Goal: Information Seeking & Learning: Compare options

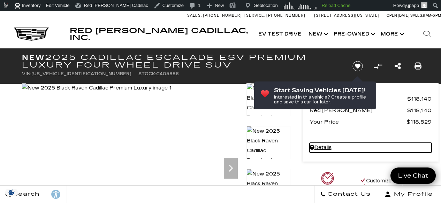
click at [316, 146] on link "Details" at bounding box center [370, 148] width 122 height 10
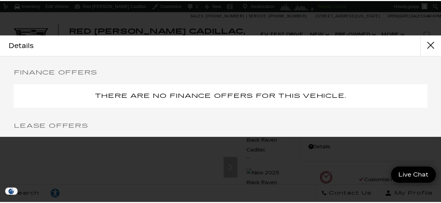
scroll to position [95, 0]
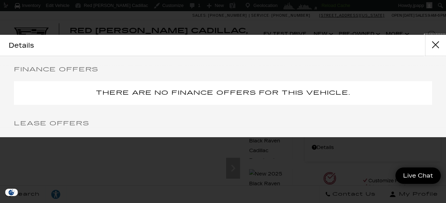
drag, startPoint x: 430, startPoint y: 46, endPoint x: 277, endPoint y: 17, distance: 155.7
click at [430, 46] on button "close" at bounding box center [435, 45] width 21 height 21
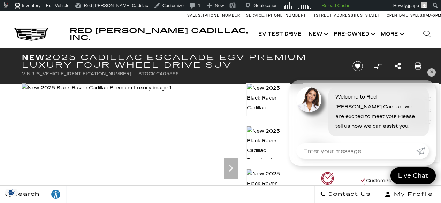
click at [57, 76] on span "1GYS9LRL1SR405886" at bounding box center [81, 73] width 100 height 5
copy span "1GYS9LRL1SR405886"
click at [54, 77] on li "VIN: 1GYS9LRL1SR405886" at bounding box center [76, 74] width 109 height 10
click at [54, 75] on span "1GYS9LRL1SR405886" at bounding box center [81, 73] width 100 height 5
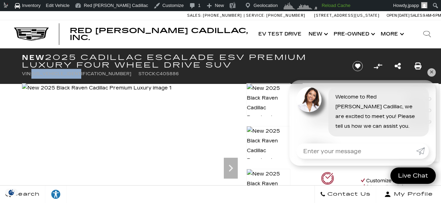
click at [54, 75] on span "[US_VEHICLE_IDENTIFICATION_NUMBER]" at bounding box center [81, 73] width 100 height 5
copy span "[US_VEHICLE_IDENTIFICATION_NUMBER]"
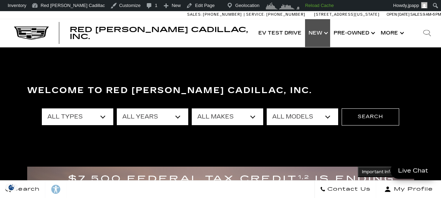
click at [319, 31] on link "Show New" at bounding box center [317, 33] width 25 height 28
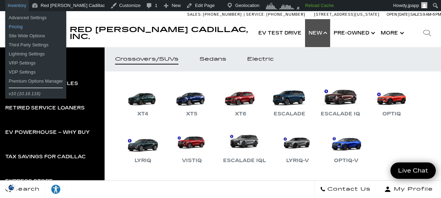
click at [22, 27] on link "Pricing" at bounding box center [35, 26] width 61 height 9
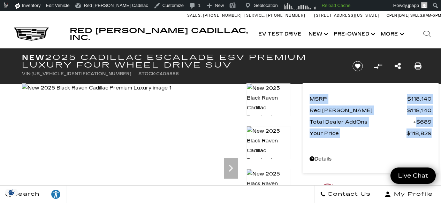
drag, startPoint x: 433, startPoint y: 134, endPoint x: 307, endPoint y: 96, distance: 131.8
click at [307, 96] on div "MSRP $118,140 Red Noland Price $118,140 Total Dealer AddOns $689 Your Price $11…" at bounding box center [370, 128] width 136 height 90
copy div "MSRP $118,140 Red Noland Price $118,140 Total Dealer AddOns $689 Your Price $11…"
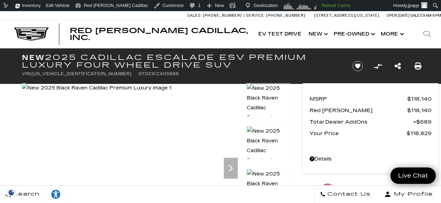
click at [59, 72] on span "1GYS9LRL1SR405886" at bounding box center [81, 73] width 100 height 5
copy span "[US_VEHICLE_IDENTIFICATION_NUMBER]"
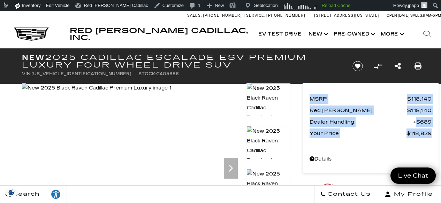
drag, startPoint x: 434, startPoint y: 134, endPoint x: 308, endPoint y: 98, distance: 131.3
click at [308, 98] on div "MSRP $118,140 Red Noland Price $118,140 Dealer Handling $689 Your Price $118,82…" at bounding box center [370, 128] width 136 height 90
copy div "MSRP $118,140 Red Noland Price $118,140 Dealer Handling $689 Your Price $118,829"
click at [315, 37] on link "Show New" at bounding box center [317, 34] width 25 height 28
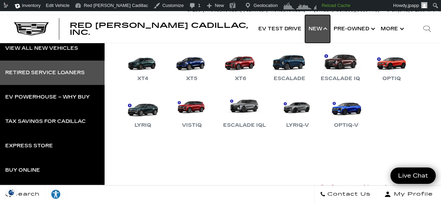
scroll to position [27, 0]
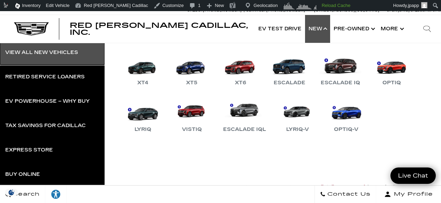
click at [43, 55] on div "View All New Vehicles" at bounding box center [41, 52] width 73 height 5
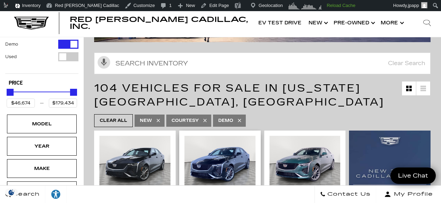
scroll to position [230, 0]
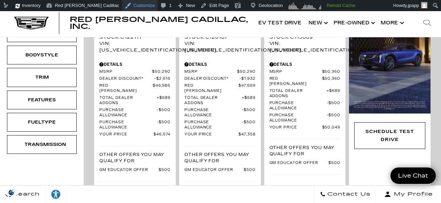
scroll to position [2753, 0]
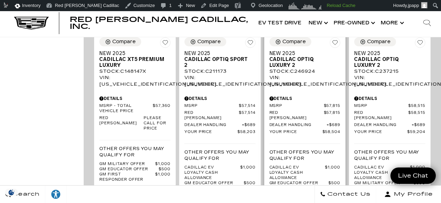
scroll to position [1565, 0]
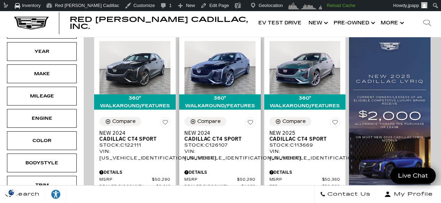
scroll to position [270, 0]
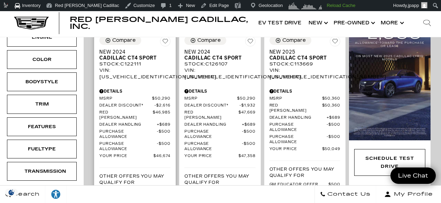
click at [132, 67] on div "VIN: 1G6DG5RK5R0122111" at bounding box center [134, 73] width 71 height 13
copy div "[US_VEHICLE_IDENTIFICATION_NUMBER]"
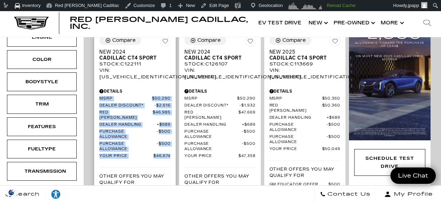
drag, startPoint x: 95, startPoint y: 73, endPoint x: 172, endPoint y: 133, distance: 97.4
click at [172, 133] on div "Compare Save This Vehicle - New 2024 Cadillac CT4 Sport Stock : C122111 VIN: 1G…" at bounding box center [135, 144] width 82 height 227
copy div "MSRP $50,290 Dealer Discount* $2,616 Red Noland Price $46,985 Dealer Handling $…"
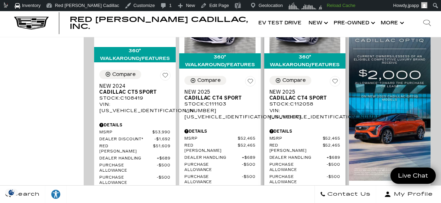
scroll to position [577, 0]
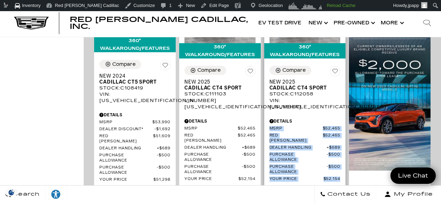
drag, startPoint x: 308, startPoint y: 128, endPoint x: 273, endPoint y: 93, distance: 48.5
click at [273, 93] on div "Compare Save This Vehicle - New 2025 Cadillac CT4 Sport Stock : C112058 VIN: 1G…" at bounding box center [305, 178] width 82 height 234
copy div "MSRP $52,465 Red Noland Price $52,465 Dealer Handling $689 Purchase Allowance $…"
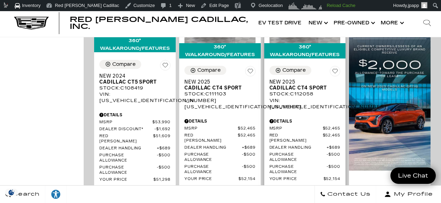
click at [320, 98] on div "VIN: 1G6DG5RK2S0112058" at bounding box center [304, 104] width 71 height 13
copy div "[US_VEHICLE_IDENTIFICATION_NUMBER]"
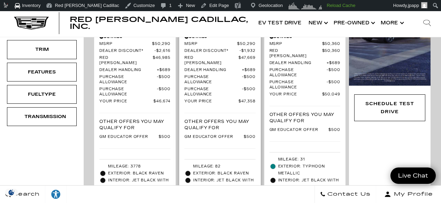
scroll to position [245, 0]
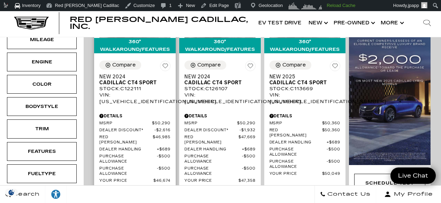
click at [149, 92] on div "VIN: 1G6DG5RK5R0122111" at bounding box center [134, 98] width 71 height 13
copy div "1G6DG5RK5R0122111"
click at [310, 92] on div "VIN: 1G6DG5RK3S0113669" at bounding box center [304, 98] width 71 height 13
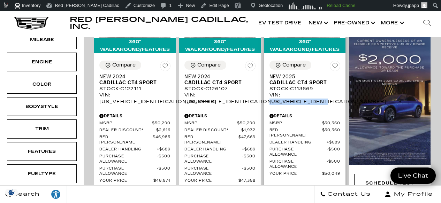
click at [310, 92] on div "VIN: 1G6DG5RK3S0113669" at bounding box center [304, 98] width 71 height 13
copy div "[US_VEHICLE_IDENTIFICATION_NUMBER]"
click at [315, 92] on div "VIN: 1G6DG5RK3S0113669" at bounding box center [304, 98] width 71 height 13
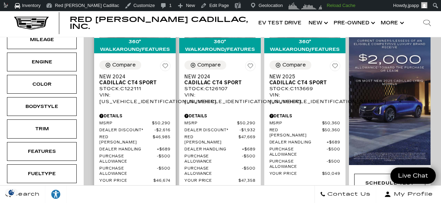
click at [144, 92] on div "VIN: 1G6DG5RK5R0122111" at bounding box center [134, 98] width 71 height 13
click at [143, 92] on div "VIN: 1G6DG5RK5R0122111" at bounding box center [134, 98] width 71 height 13
copy div "[US_VEHICLE_IDENTIFICATION_NUMBER]"
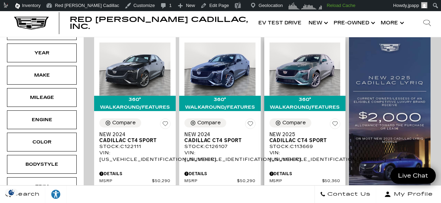
scroll to position [265, 0]
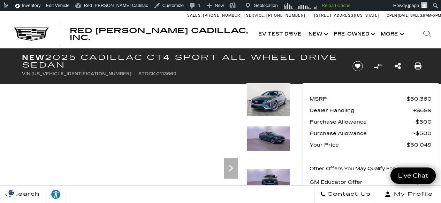
click at [76, 76] on span "[US_VEHICLE_IDENTIFICATION_NUMBER]" at bounding box center [81, 73] width 100 height 5
copy span "[US_VEHICLE_IDENTIFICATION_NUMBER]"
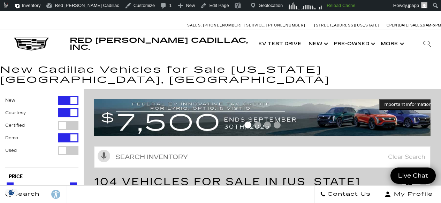
scroll to position [264, 0]
